Goal: Navigation & Orientation: Find specific page/section

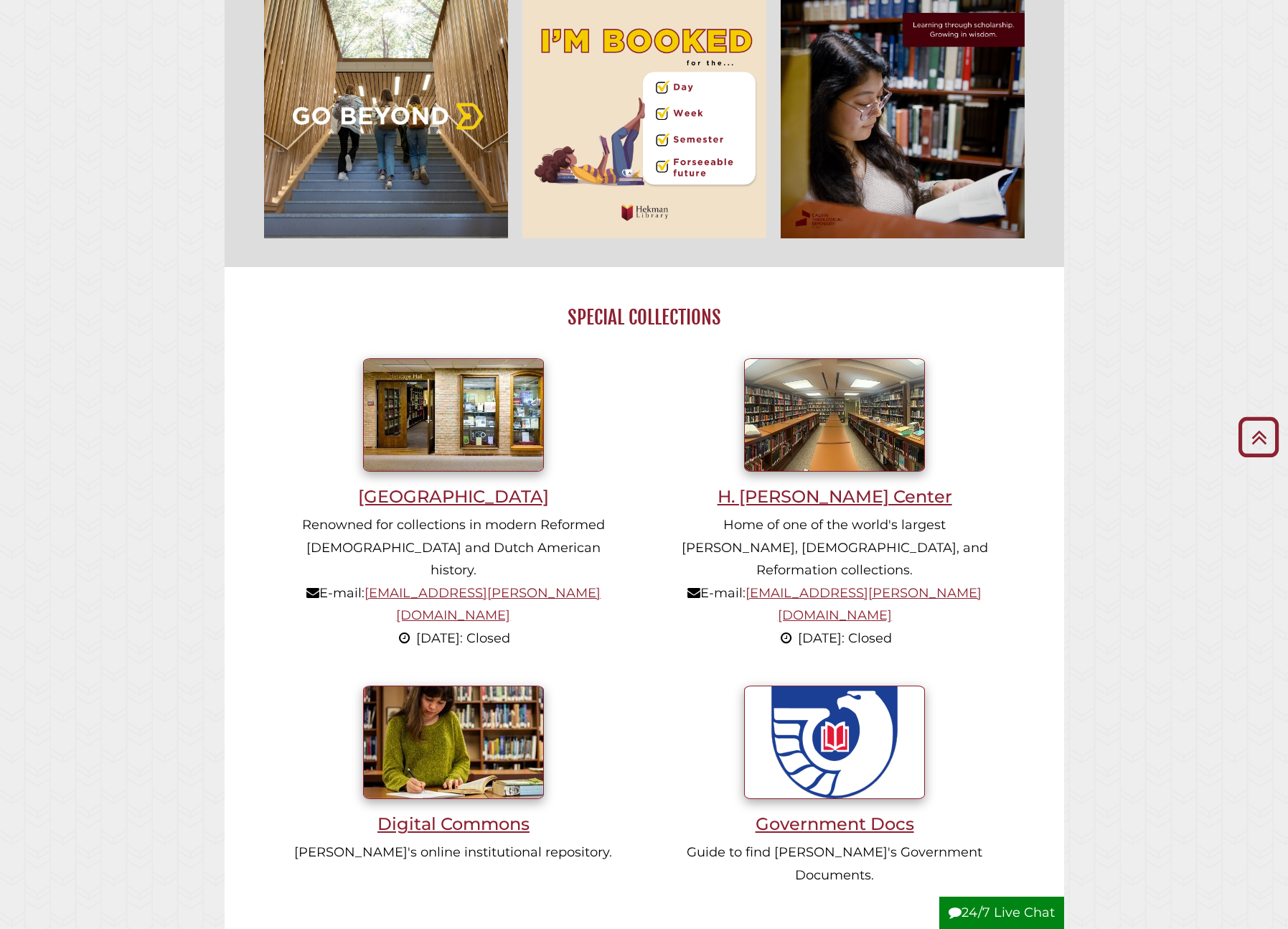
scroll to position [696, 0]
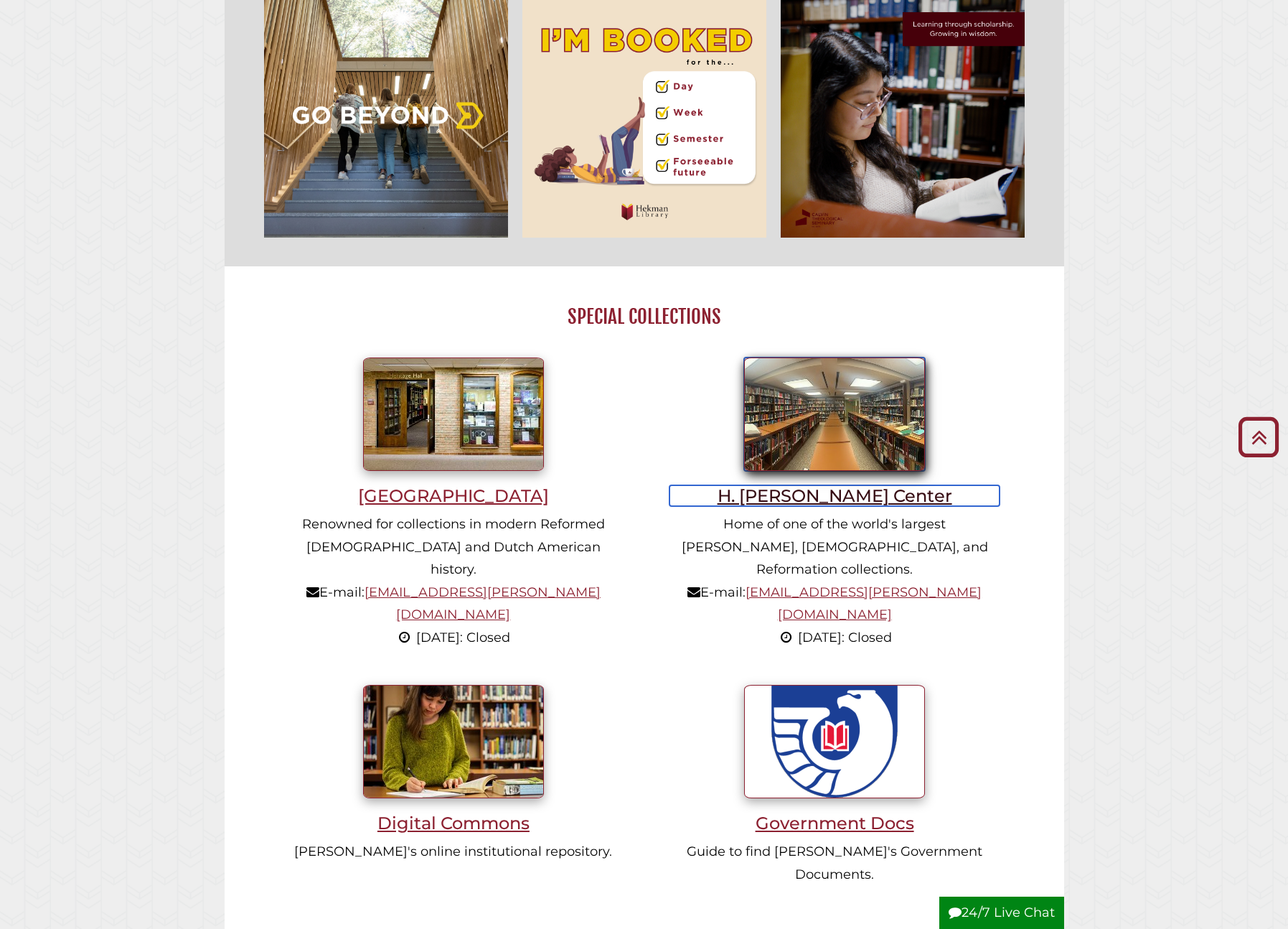
click at [830, 424] on img at bounding box center [834, 414] width 181 height 114
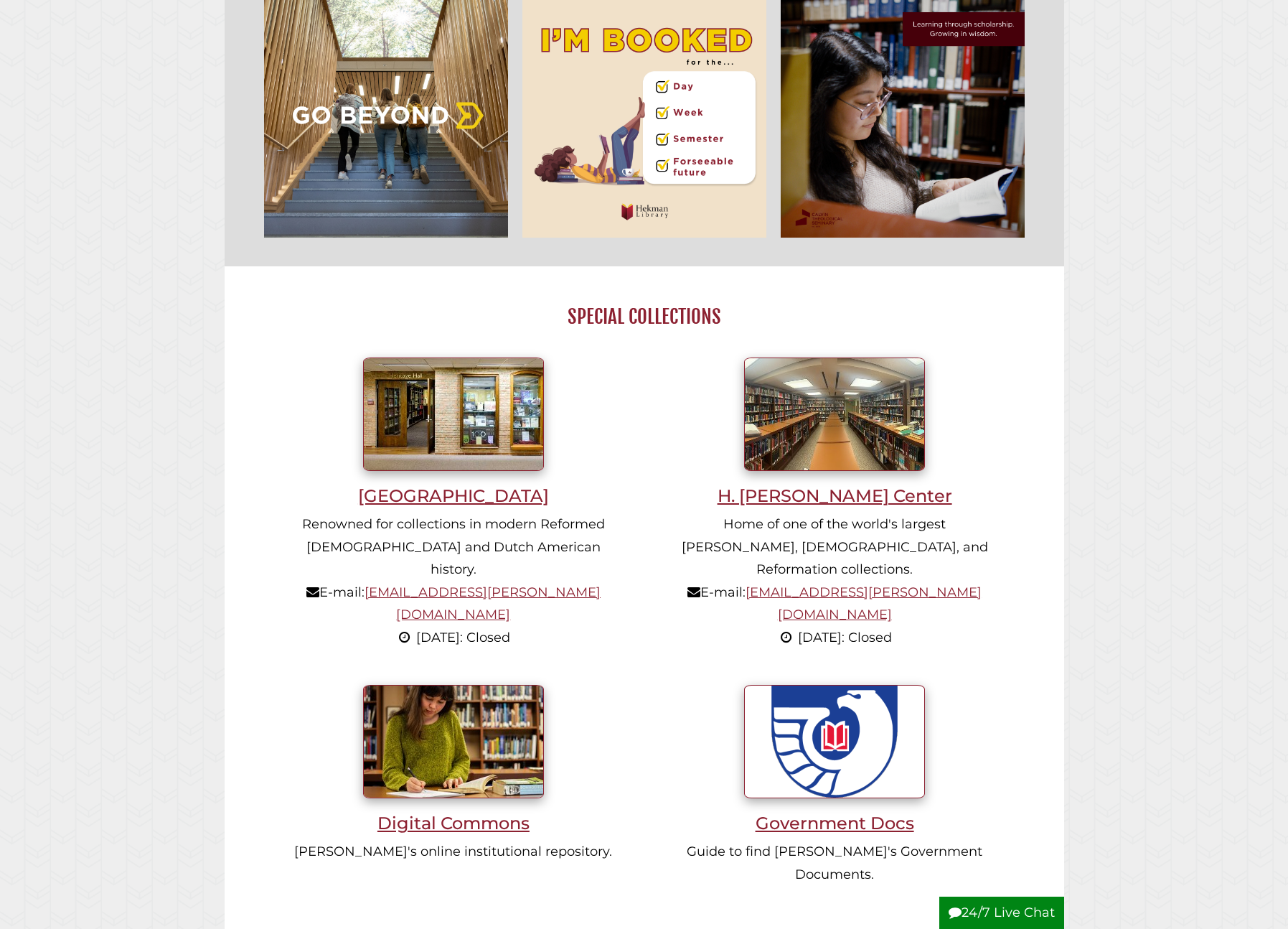
scroll to position [273, 818]
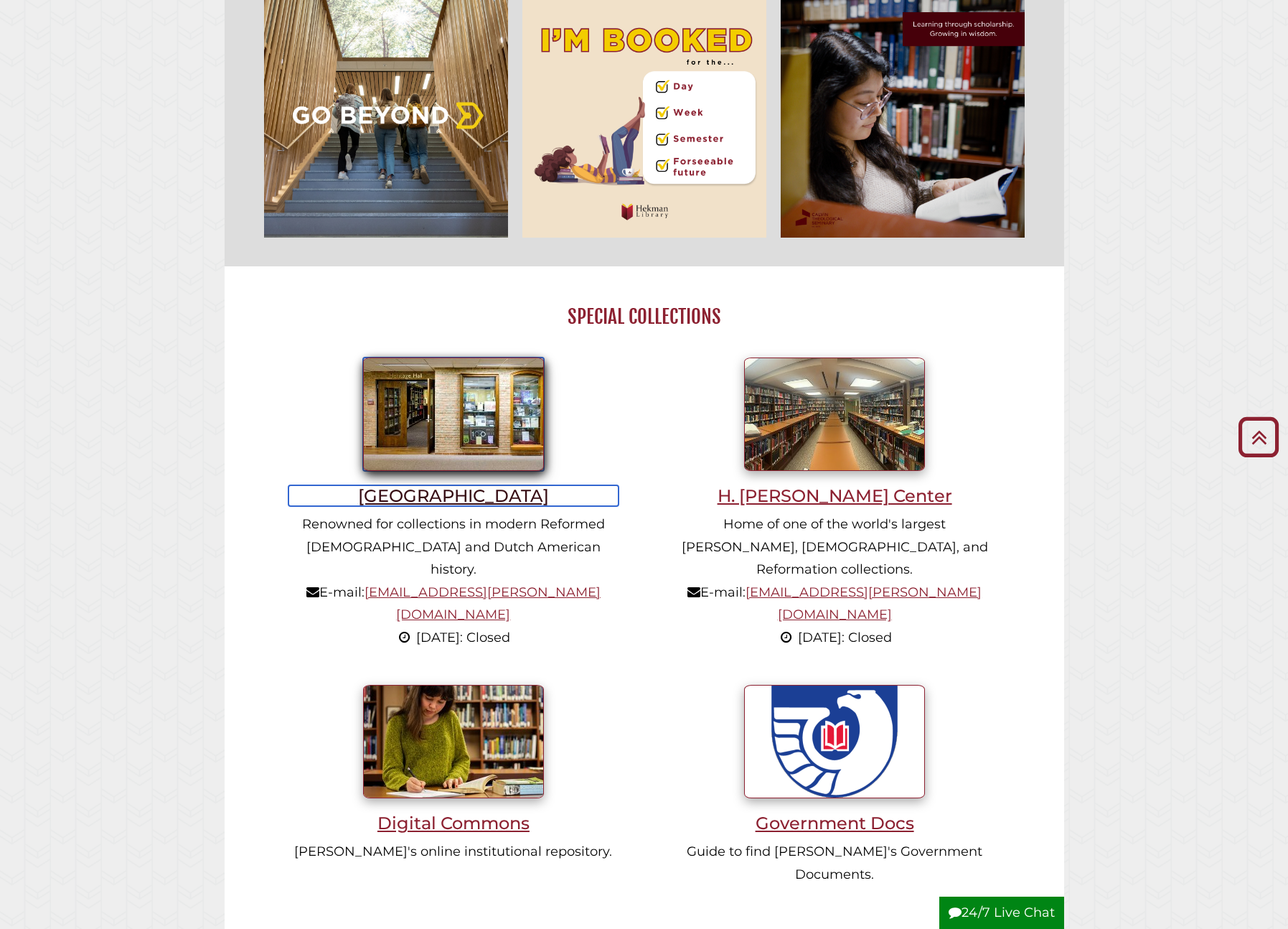
click at [437, 411] on img at bounding box center [453, 414] width 181 height 114
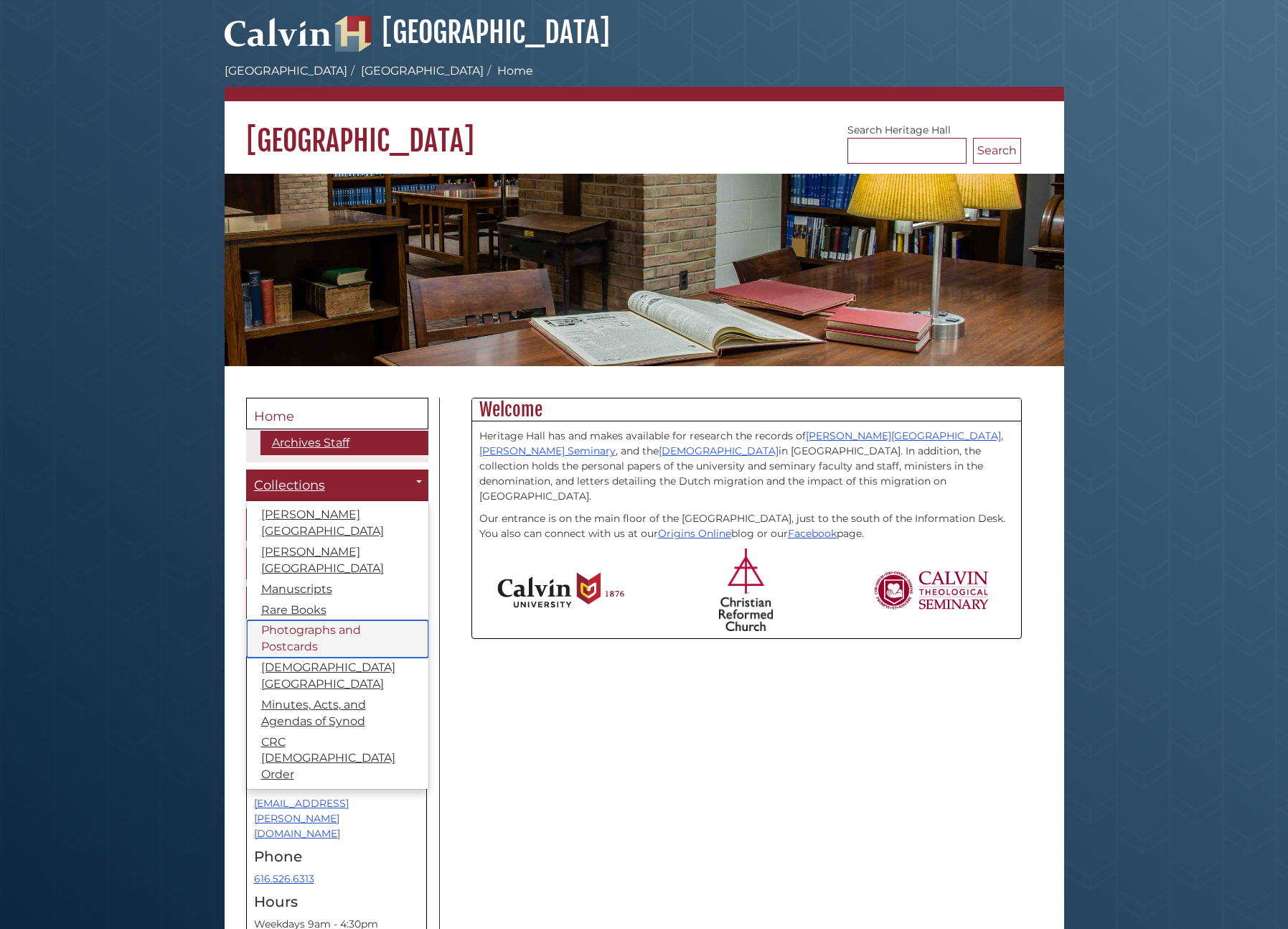
click at [285, 630] on link "Photographs and Postcards" at bounding box center [337, 639] width 182 height 37
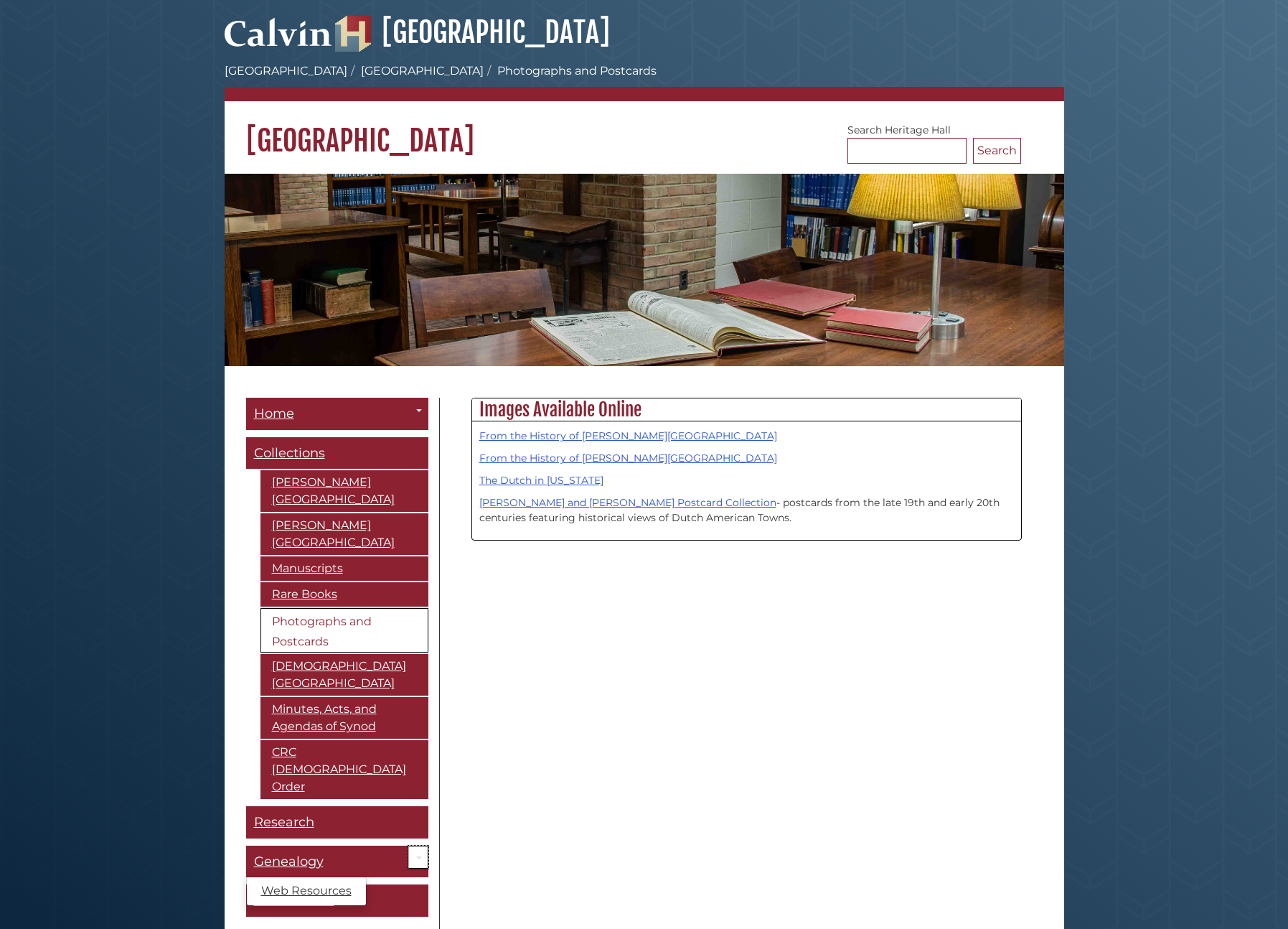
click at [418, 857] on span "Guide Pages" at bounding box center [419, 857] width 6 height 3
click at [307, 853] on span "Genealogy" at bounding box center [289, 861] width 70 height 16
